Goal: Information Seeking & Learning: Learn about a topic

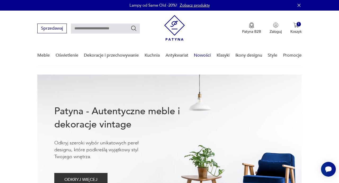
click at [198, 57] on link "Nowości" at bounding box center [202, 55] width 17 height 20
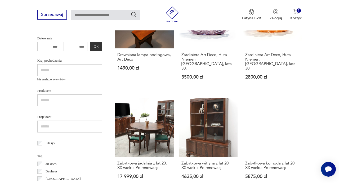
scroll to position [178, 0]
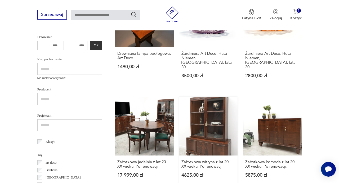
click at [201, 136] on link "Zabytkowa witryna z lat 20. XX wieku. Po renowacji. 4625,00 zł" at bounding box center [208, 142] width 59 height 91
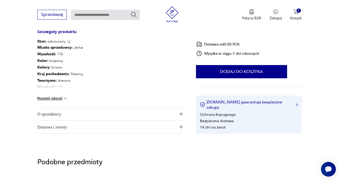
scroll to position [296, 0]
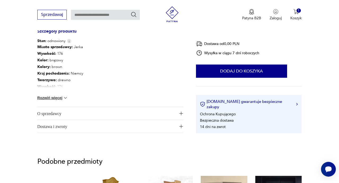
click at [138, 118] on span "O sprzedawcy" at bounding box center [106, 113] width 139 height 13
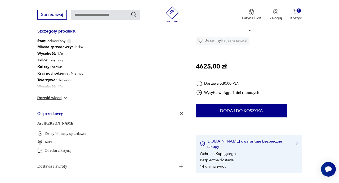
click at [65, 101] on img at bounding box center [65, 97] width 5 height 5
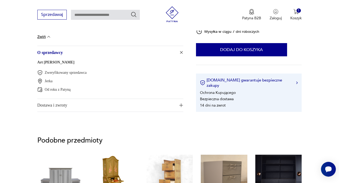
scroll to position [384, 0]
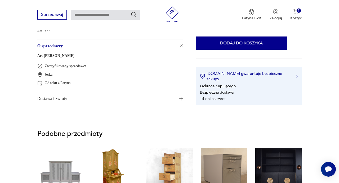
click at [65, 99] on span "Dostawa i zwroty" at bounding box center [106, 98] width 139 height 13
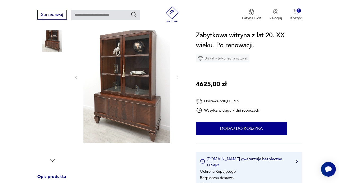
scroll to position [77, 0]
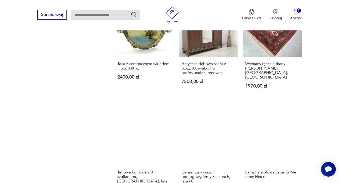
scroll to position [376, 0]
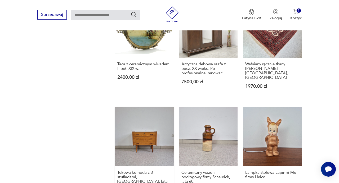
click at [150, 133] on link "Tekowa komoda z 3 szufladami, [GEOGRAPHIC_DATA], lata 60. 1170,00 zł" at bounding box center [144, 158] width 59 height 100
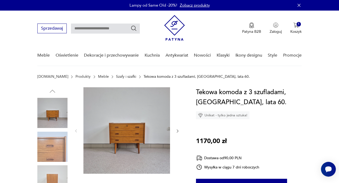
click at [156, 110] on img at bounding box center [126, 130] width 87 height 87
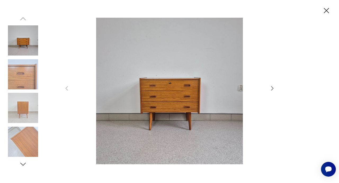
click at [273, 87] on icon "button" at bounding box center [272, 88] width 6 height 6
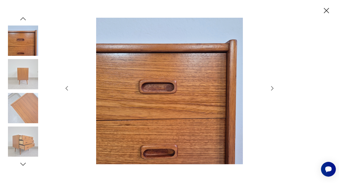
click at [273, 87] on icon "button" at bounding box center [272, 88] width 6 height 6
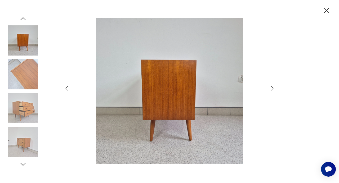
click at [273, 88] on icon "button" at bounding box center [272, 88] width 6 height 6
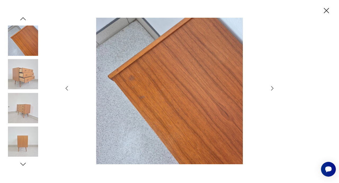
click at [273, 88] on icon "button" at bounding box center [272, 88] width 2 height 4
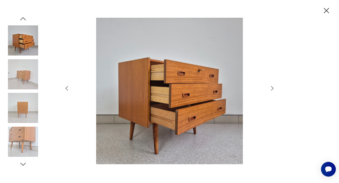
click at [273, 88] on icon "button" at bounding box center [272, 88] width 6 height 6
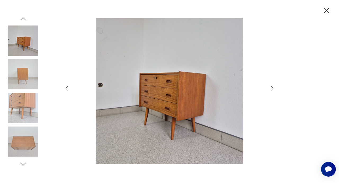
click at [274, 88] on icon "button" at bounding box center [272, 88] width 2 height 4
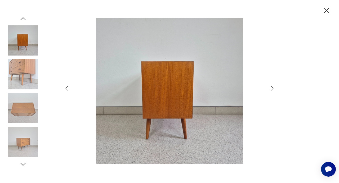
click at [274, 89] on icon "button" at bounding box center [272, 88] width 2 height 4
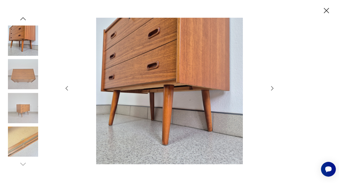
click at [274, 89] on icon "button" at bounding box center [272, 88] width 6 height 6
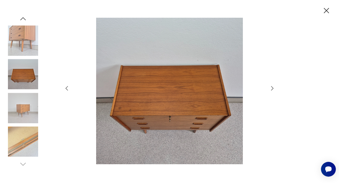
click at [329, 10] on icon "button" at bounding box center [326, 10] width 9 height 9
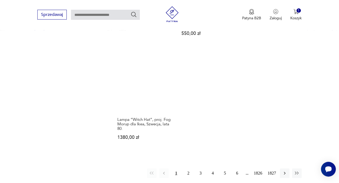
scroll to position [649, 0]
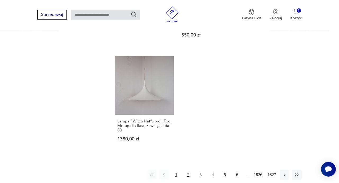
click at [187, 170] on button "2" at bounding box center [189, 175] width 10 height 10
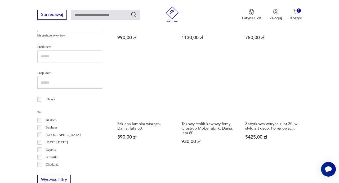
scroll to position [226, 0]
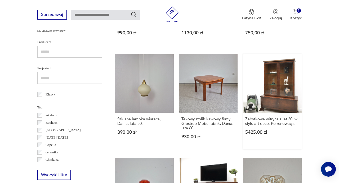
click at [278, 92] on link "Zabytkowa witryna z lat 30. w stylu art deco. Po renowacji. 5425,00 zł" at bounding box center [272, 102] width 59 height 96
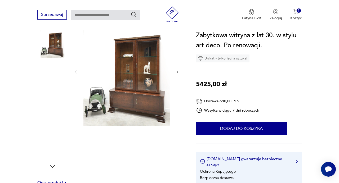
scroll to position [72, 0]
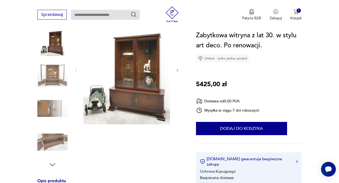
click at [179, 71] on icon "button" at bounding box center [177, 70] width 4 height 4
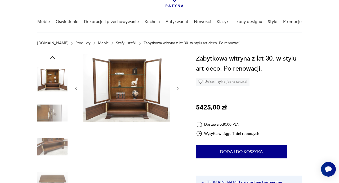
scroll to position [33, 0]
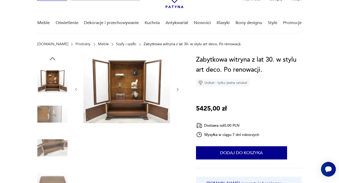
click at [178, 88] on icon "button" at bounding box center [177, 89] width 4 height 4
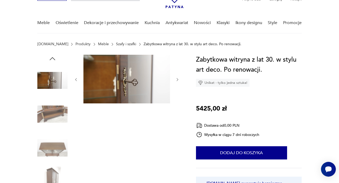
click at [143, 101] on img at bounding box center [126, 79] width 87 height 49
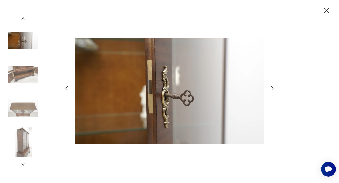
click at [274, 87] on icon "button" at bounding box center [272, 88] width 6 height 6
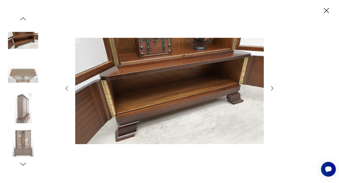
click at [272, 90] on icon "button" at bounding box center [272, 88] width 2 height 4
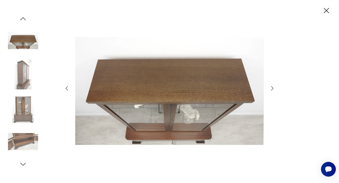
click at [272, 90] on icon "button" at bounding box center [272, 88] width 2 height 4
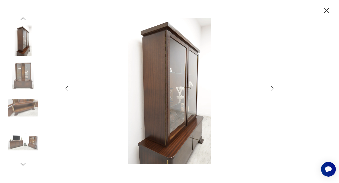
click at [272, 90] on icon "button" at bounding box center [272, 88] width 2 height 4
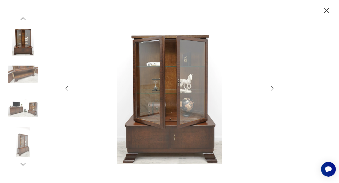
click at [328, 12] on icon "button" at bounding box center [326, 10] width 5 height 5
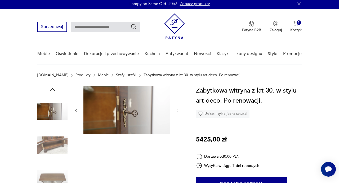
scroll to position [0, 0]
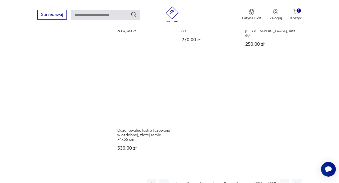
scroll to position [649, 0]
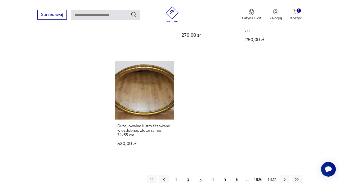
click at [200, 175] on button "3" at bounding box center [201, 180] width 10 height 10
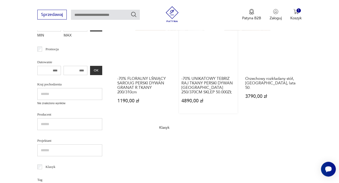
scroll to position [153, 0]
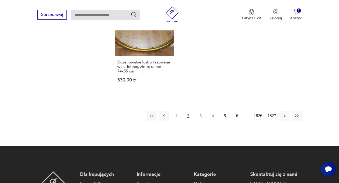
scroll to position [713, 0]
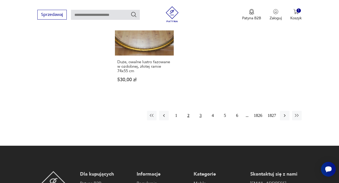
click at [201, 111] on button "3" at bounding box center [201, 116] width 10 height 10
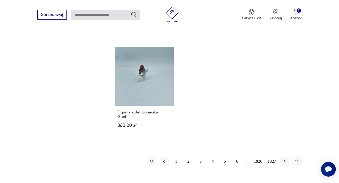
scroll to position [659, 0]
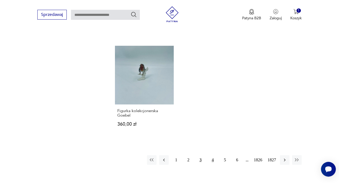
click at [213, 156] on button "4" at bounding box center [213, 161] width 10 height 10
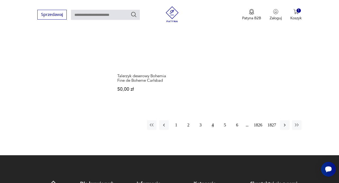
scroll to position [684, 0]
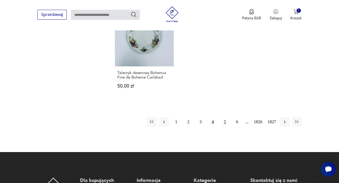
click at [224, 117] on button "5" at bounding box center [225, 122] width 10 height 10
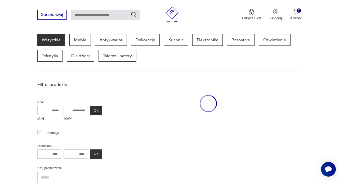
scroll to position [69, 0]
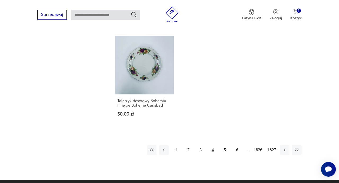
scroll to position [665, 0]
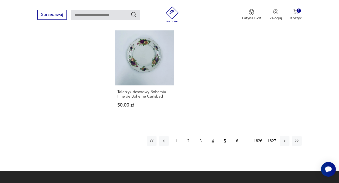
click at [224, 136] on button "5" at bounding box center [225, 141] width 10 height 10
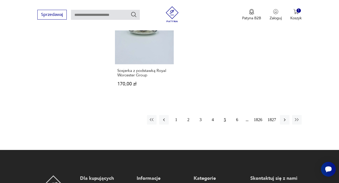
scroll to position [687, 0]
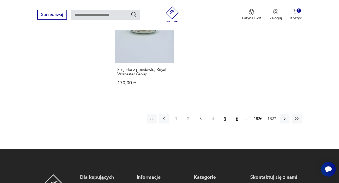
click at [237, 114] on button "6" at bounding box center [237, 119] width 10 height 10
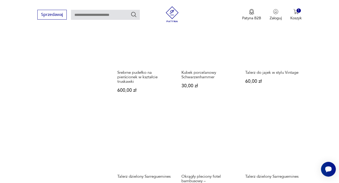
scroll to position [462, 0]
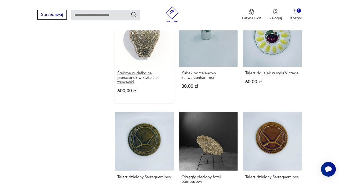
click at [146, 77] on h3 "Srebrne pudełko na pierścionek w kształcie truskawki" at bounding box center [144, 78] width 54 height 14
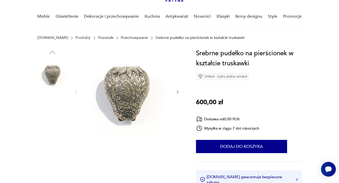
scroll to position [46, 0]
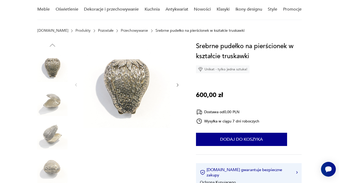
click at [178, 85] on icon "button" at bounding box center [178, 85] width 2 height 3
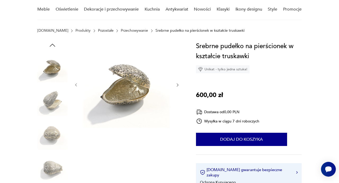
click at [178, 85] on icon "button" at bounding box center [178, 85] width 2 height 3
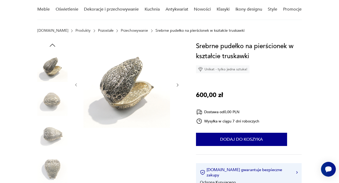
click at [178, 85] on icon "button" at bounding box center [178, 85] width 2 height 3
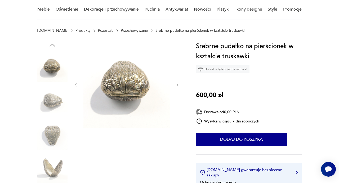
click at [178, 85] on icon "button" at bounding box center [178, 85] width 2 height 3
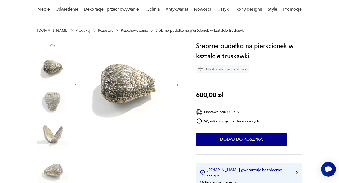
click at [178, 85] on icon "button" at bounding box center [178, 85] width 2 height 3
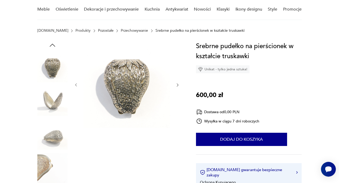
click at [178, 85] on icon "button" at bounding box center [178, 85] width 2 height 3
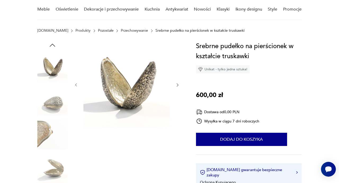
click at [178, 85] on icon "button" at bounding box center [178, 85] width 2 height 3
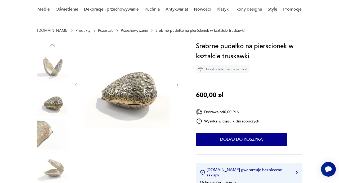
click at [178, 85] on icon "button" at bounding box center [178, 85] width 2 height 3
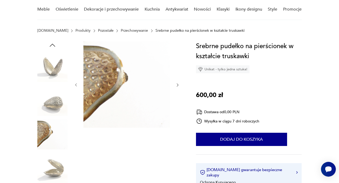
click at [178, 85] on icon "button" at bounding box center [178, 85] width 2 height 3
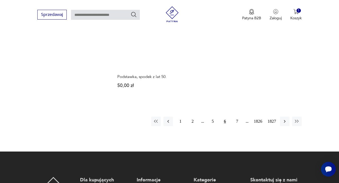
scroll to position [675, 0]
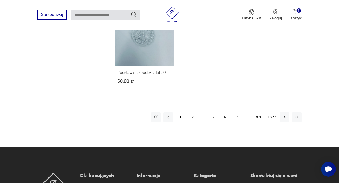
click at [235, 113] on button "7" at bounding box center [237, 118] width 10 height 10
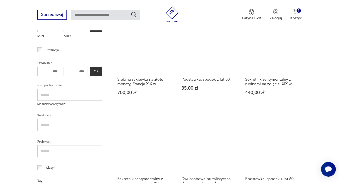
scroll to position [151, 0]
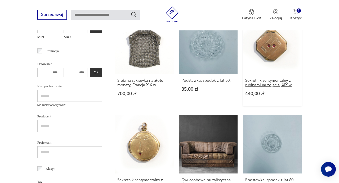
click at [278, 82] on h3 "Sekretnik sentymentalny z rubinami na zdjęcia, XIX w" at bounding box center [272, 82] width 54 height 9
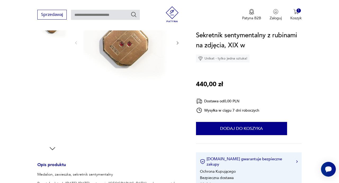
scroll to position [89, 0]
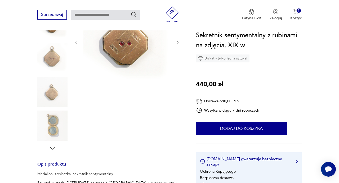
click at [175, 46] on div at bounding box center [127, 43] width 106 height 88
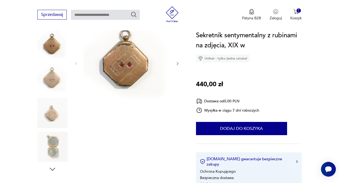
scroll to position [64, 0]
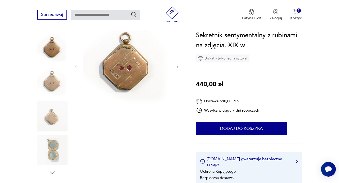
click at [178, 68] on icon "button" at bounding box center [177, 67] width 4 height 4
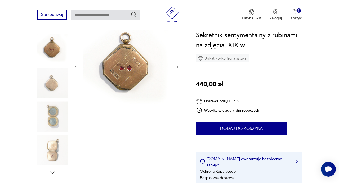
click at [178, 68] on icon "button" at bounding box center [177, 67] width 4 height 4
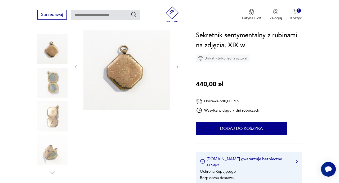
click at [178, 68] on icon "button" at bounding box center [177, 67] width 4 height 4
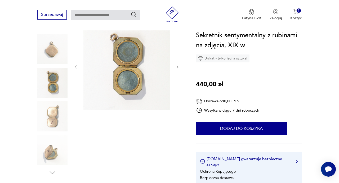
click at [178, 68] on icon "button" at bounding box center [177, 67] width 4 height 4
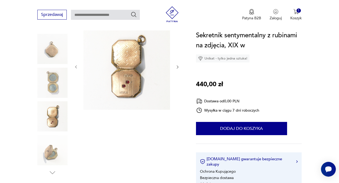
click at [178, 68] on icon "button" at bounding box center [177, 67] width 4 height 4
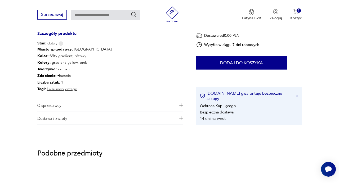
scroll to position [292, 0]
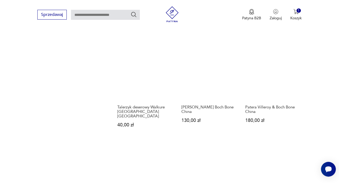
scroll to position [441, 0]
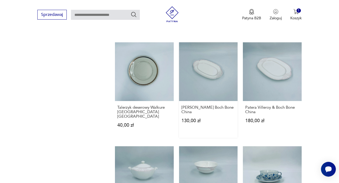
click at [204, 67] on link "Patera Villeroy Boch Bone China 130,00 zł" at bounding box center [208, 90] width 59 height 96
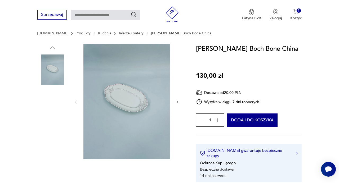
scroll to position [47, 0]
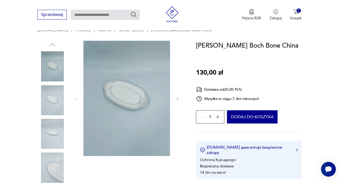
click at [143, 100] on img at bounding box center [126, 99] width 87 height 116
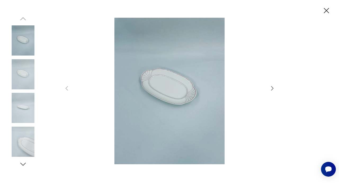
click at [272, 89] on icon "button" at bounding box center [272, 88] width 6 height 6
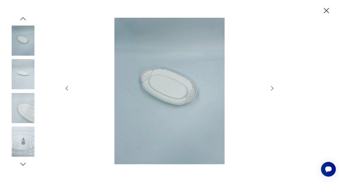
click at [271, 89] on icon "button" at bounding box center [272, 88] width 6 height 6
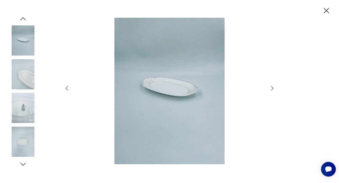
click at [271, 89] on icon "button" at bounding box center [272, 88] width 6 height 6
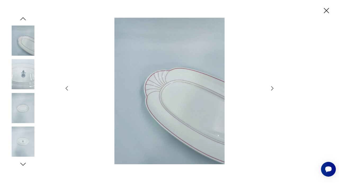
click at [271, 89] on icon "button" at bounding box center [272, 88] width 6 height 6
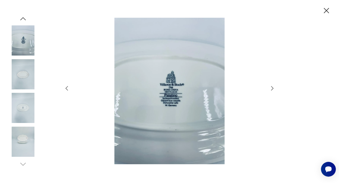
click at [271, 89] on icon "button" at bounding box center [272, 88] width 6 height 6
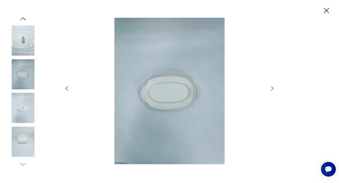
click at [271, 89] on icon "button" at bounding box center [272, 88] width 6 height 6
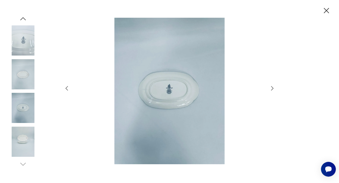
click at [271, 89] on icon "button" at bounding box center [272, 88] width 6 height 6
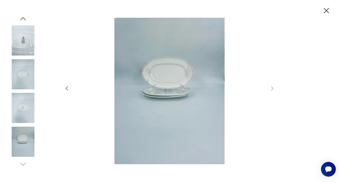
click at [328, 10] on icon "button" at bounding box center [326, 10] width 5 height 5
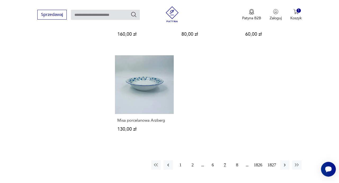
scroll to position [636, 0]
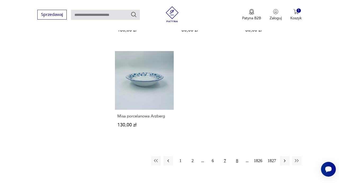
click at [237, 156] on button "8" at bounding box center [237, 161] width 10 height 10
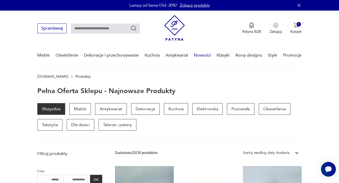
click at [205, 54] on link "Nowości" at bounding box center [202, 55] width 17 height 20
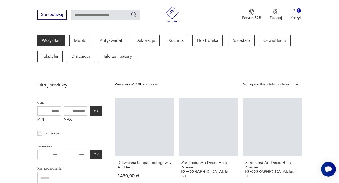
scroll to position [69, 0]
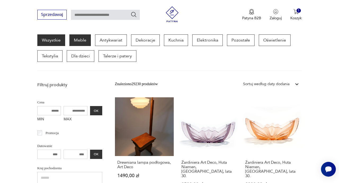
click at [82, 40] on p "Meble" at bounding box center [79, 40] width 21 height 12
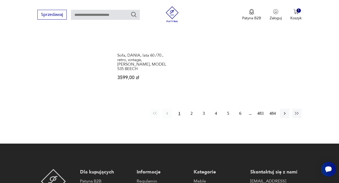
scroll to position [794, 0]
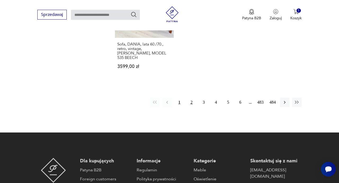
click at [192, 98] on button "2" at bounding box center [192, 103] width 10 height 10
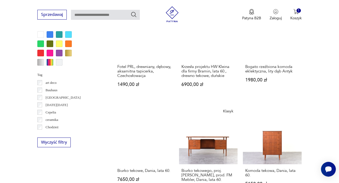
scroll to position [465, 0]
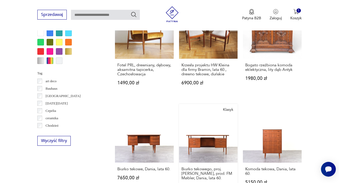
click at [193, 131] on link "Klasyk Biurko tekowego, proj. [PERSON_NAME], prod. FM Møbler, Dania, lata 60. 1…" at bounding box center [208, 152] width 59 height 96
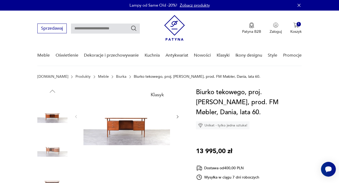
click at [146, 121] on img at bounding box center [126, 116] width 87 height 58
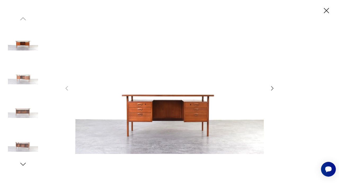
click at [276, 87] on div at bounding box center [169, 91] width 339 height 183
click at [269, 90] on div at bounding box center [170, 92] width 212 height 148
click at [273, 88] on icon "button" at bounding box center [272, 88] width 6 height 6
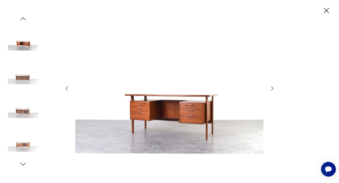
click at [273, 88] on icon "button" at bounding box center [272, 88] width 6 height 6
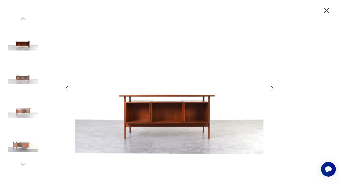
click at [273, 88] on icon "button" at bounding box center [272, 88] width 6 height 6
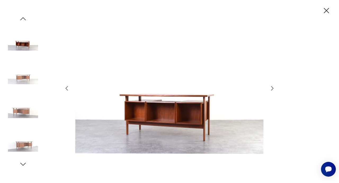
click at [273, 88] on icon "button" at bounding box center [272, 88] width 6 height 6
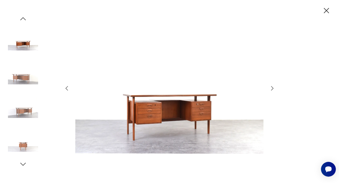
click at [273, 88] on icon "button" at bounding box center [272, 88] width 6 height 6
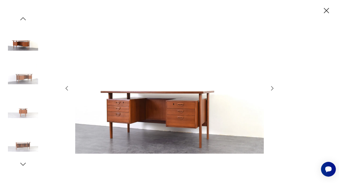
click at [273, 88] on icon "button" at bounding box center [272, 88] width 6 height 6
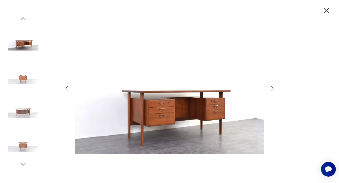
click at [273, 88] on icon "button" at bounding box center [272, 88] width 6 height 6
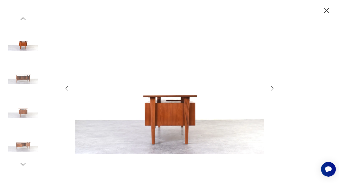
click at [273, 88] on icon "button" at bounding box center [272, 88] width 6 height 6
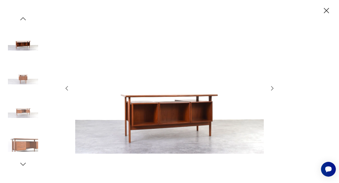
click at [273, 88] on icon "button" at bounding box center [272, 88] width 6 height 6
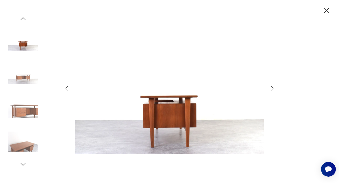
click at [328, 12] on icon "button" at bounding box center [326, 10] width 5 height 5
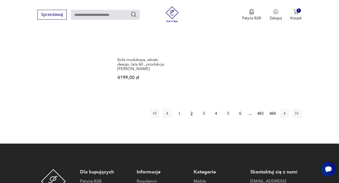
scroll to position [804, 0]
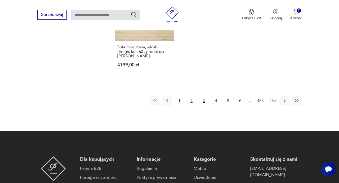
click at [204, 96] on button "3" at bounding box center [204, 101] width 10 height 10
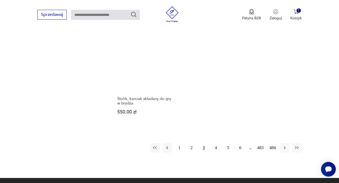
scroll to position [755, 0]
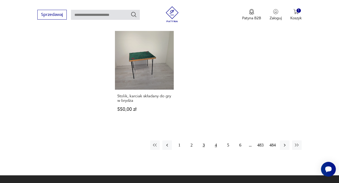
click at [216, 141] on button "4" at bounding box center [216, 146] width 10 height 10
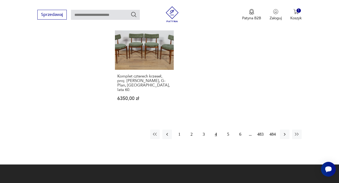
scroll to position [765, 0]
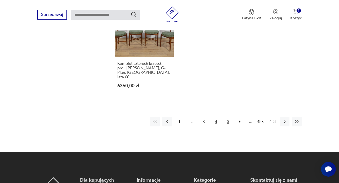
click at [228, 117] on button "5" at bounding box center [228, 122] width 10 height 10
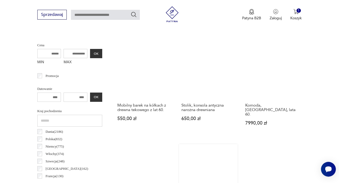
scroll to position [196, 0]
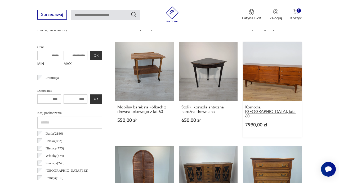
click at [262, 109] on h3 "Komoda, [GEOGRAPHIC_DATA], lata 60." at bounding box center [272, 112] width 54 height 14
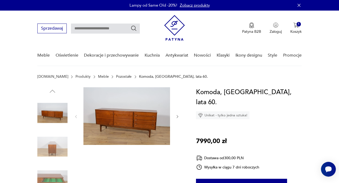
click at [151, 125] on img at bounding box center [126, 116] width 87 height 58
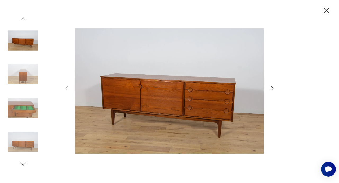
click at [270, 90] on icon "button" at bounding box center [272, 88] width 6 height 6
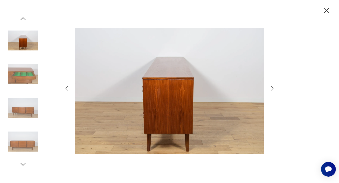
click at [270, 91] on icon "button" at bounding box center [272, 88] width 6 height 6
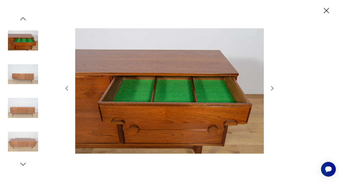
click at [270, 91] on icon "button" at bounding box center [272, 88] width 6 height 6
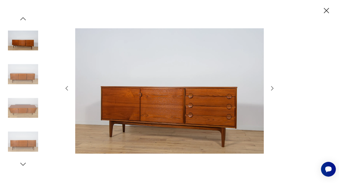
click at [270, 92] on div at bounding box center [170, 92] width 212 height 148
click at [328, 7] on icon "button" at bounding box center [326, 10] width 9 height 9
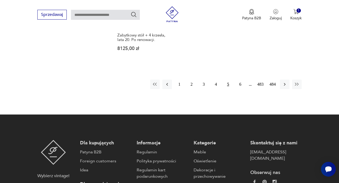
scroll to position [838, 0]
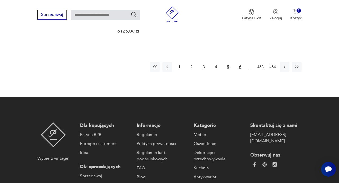
click at [241, 62] on button "6" at bounding box center [241, 67] width 10 height 10
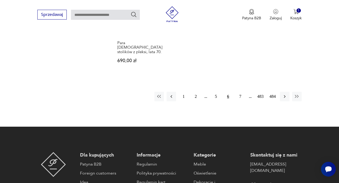
scroll to position [800, 0]
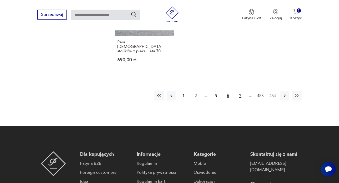
click at [241, 91] on button "7" at bounding box center [241, 96] width 10 height 10
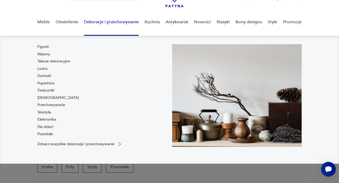
scroll to position [33, 0]
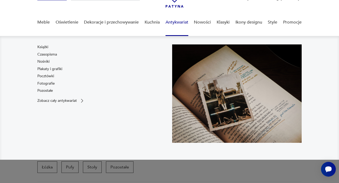
click at [180, 23] on link "Antykwariat" at bounding box center [177, 22] width 23 height 20
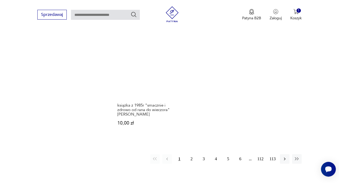
scroll to position [701, 0]
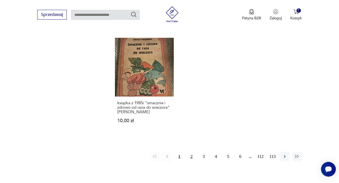
click at [190, 152] on button "2" at bounding box center [192, 157] width 10 height 10
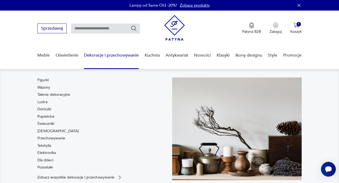
click at [105, 55] on link "Dekoracje i przechowywanie" at bounding box center [111, 55] width 55 height 20
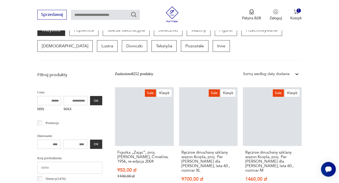
scroll to position [164, 0]
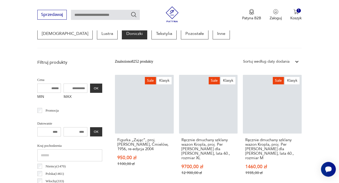
click at [122, 36] on p "Doniczki" at bounding box center [134, 34] width 25 height 12
